Goal: Obtain resource: Obtain resource

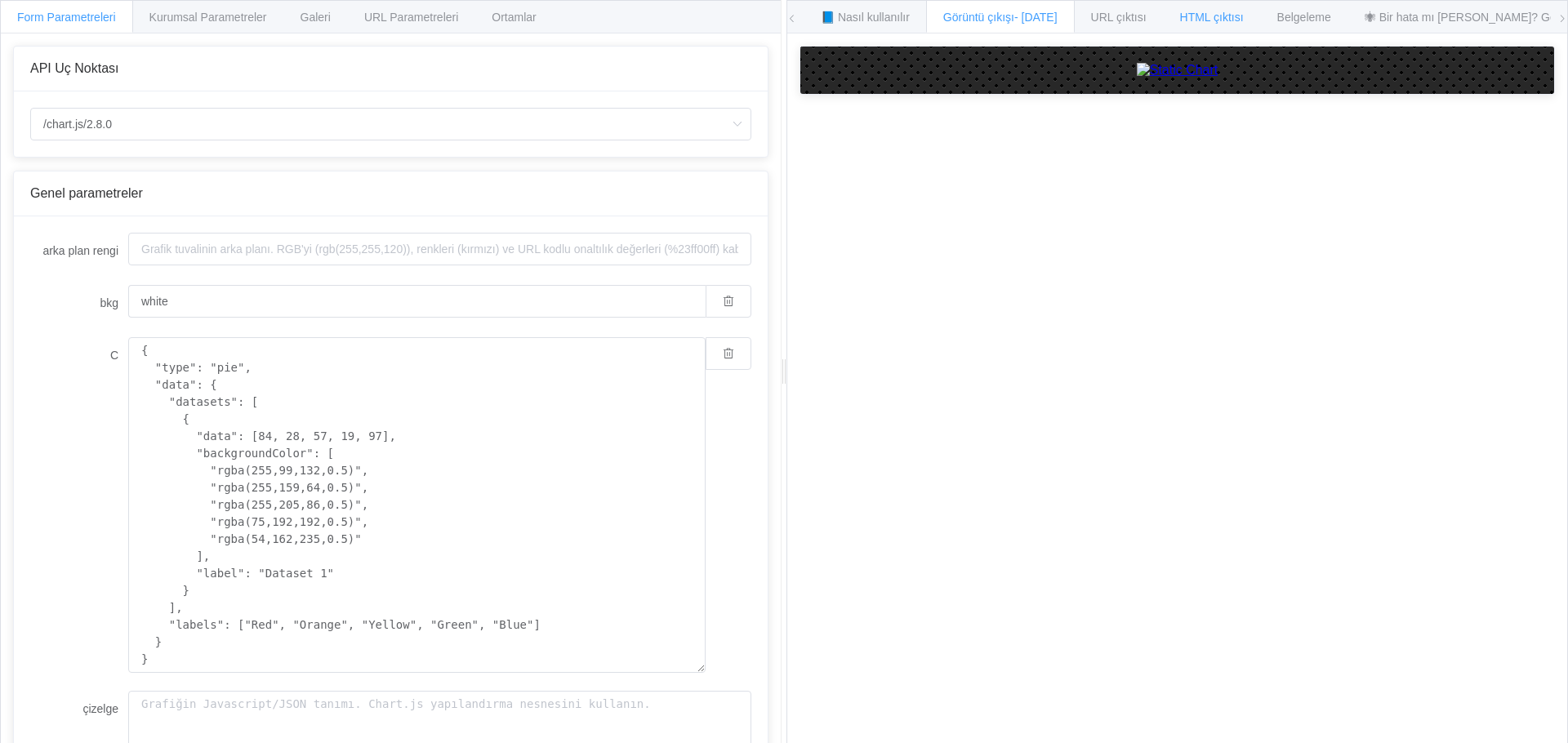
click at [1197, 16] on font "HTML çıktısı" at bounding box center [1212, 17] width 64 height 13
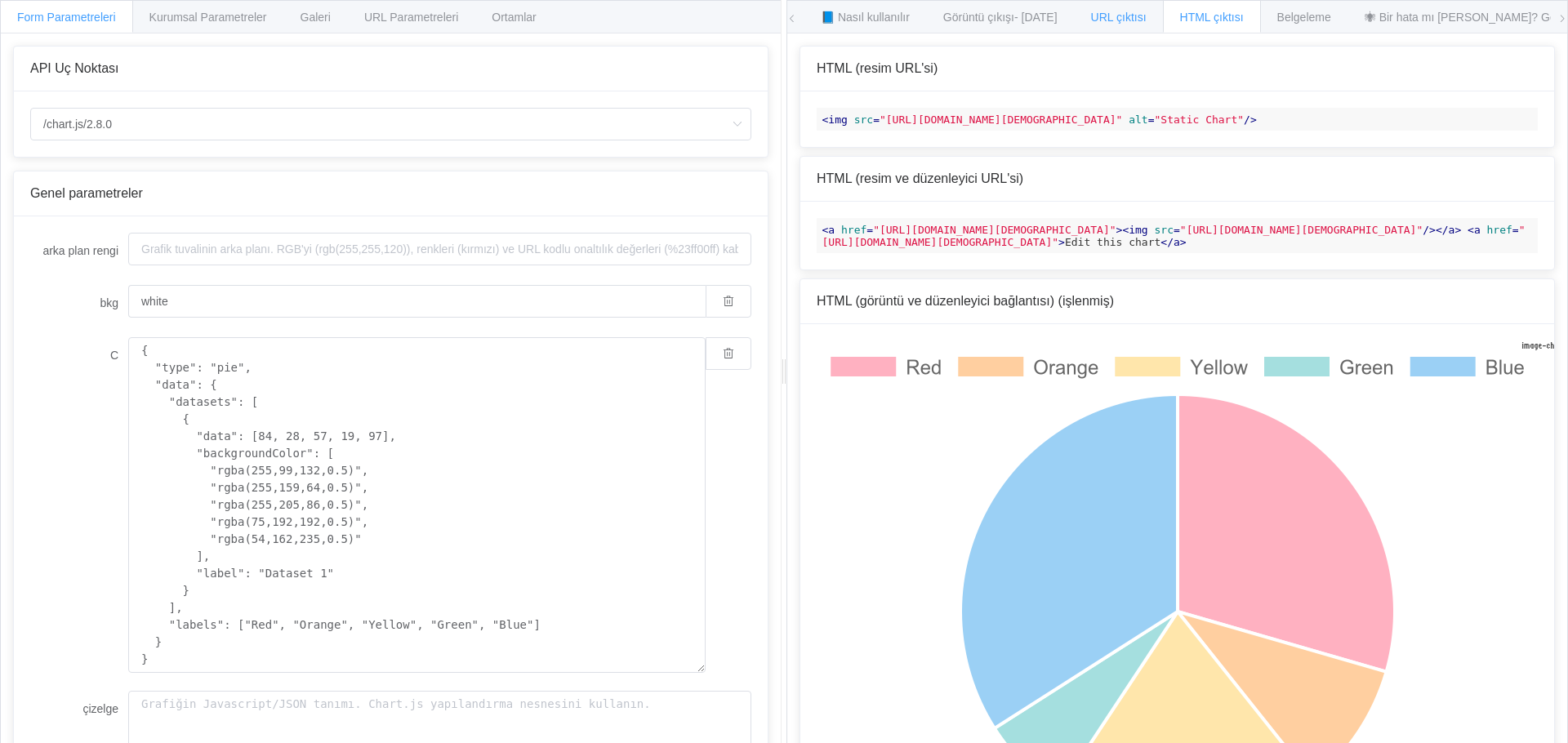
click at [1117, 29] on div "URL çıktısı" at bounding box center [1118, 16] width 90 height 32
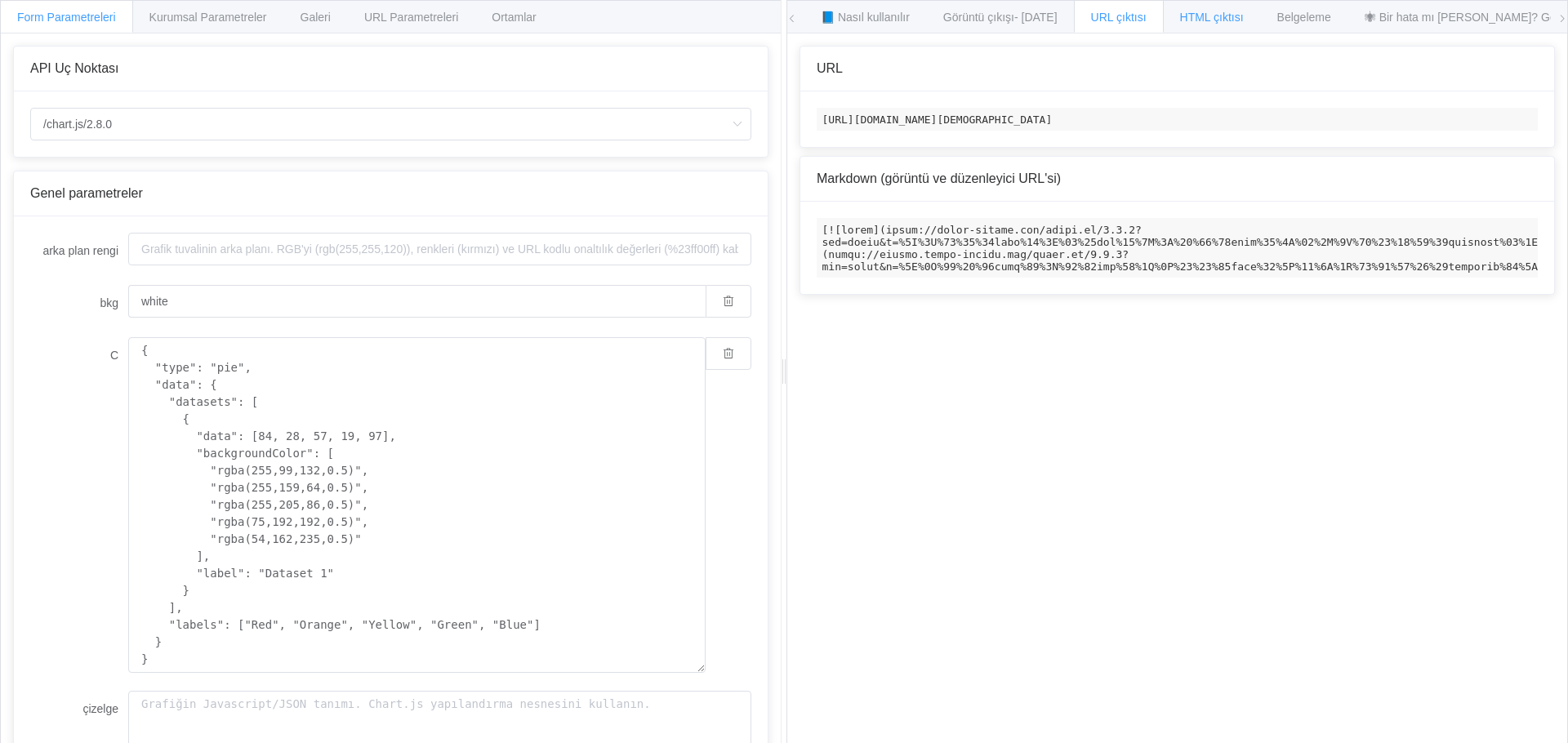
click at [1189, 21] on font "HTML çıktısı" at bounding box center [1212, 17] width 64 height 13
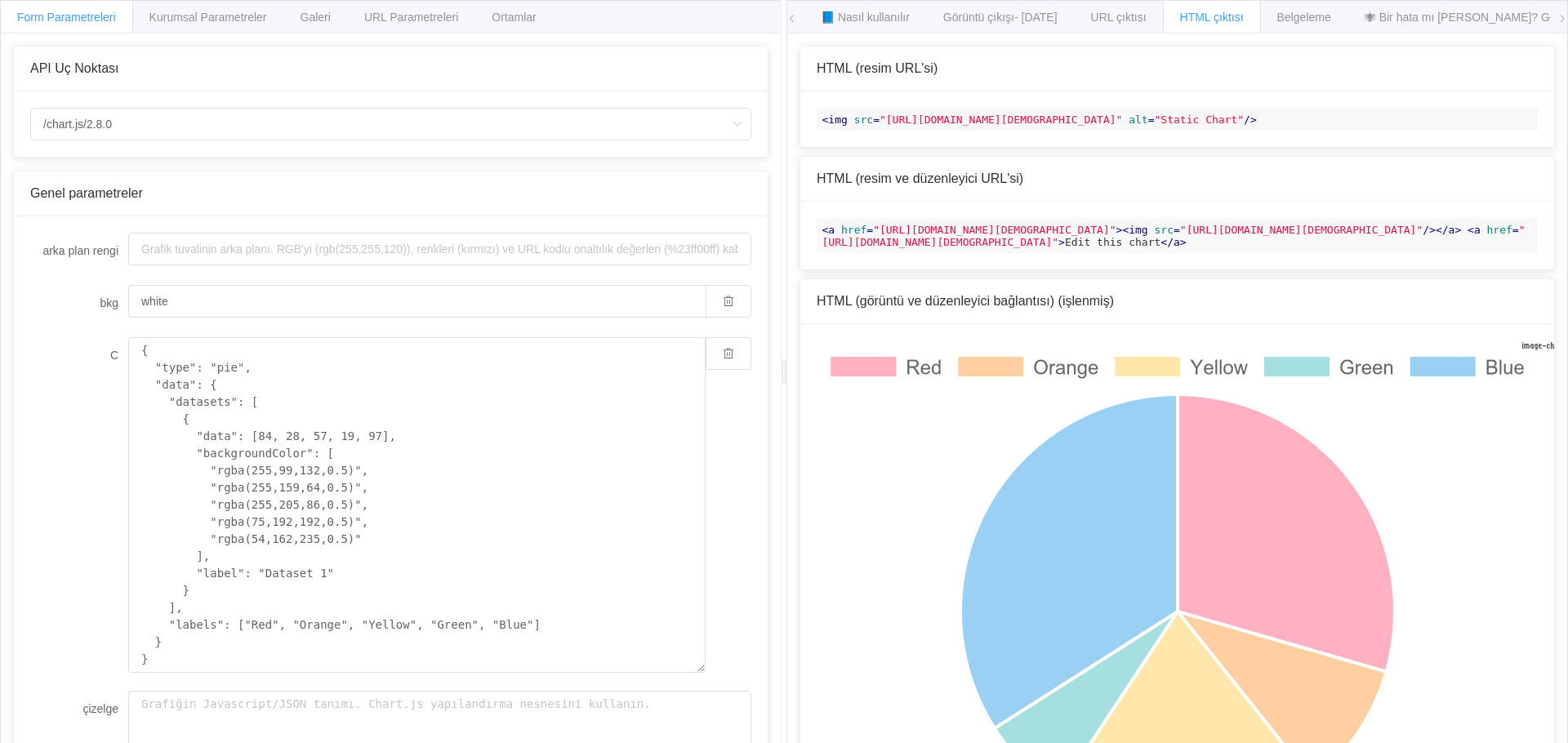
drag, startPoint x: 1102, startPoint y: 270, endPoint x: 873, endPoint y: 272, distance: 229.0
click at [873, 236] on span ""[URL][DOMAIN_NAME][DEMOGRAPHIC_DATA]"" at bounding box center [994, 230] width 243 height 12
copy span "[URL][DOMAIN_NAME]"
